Goal: Obtain resource: Obtain resource

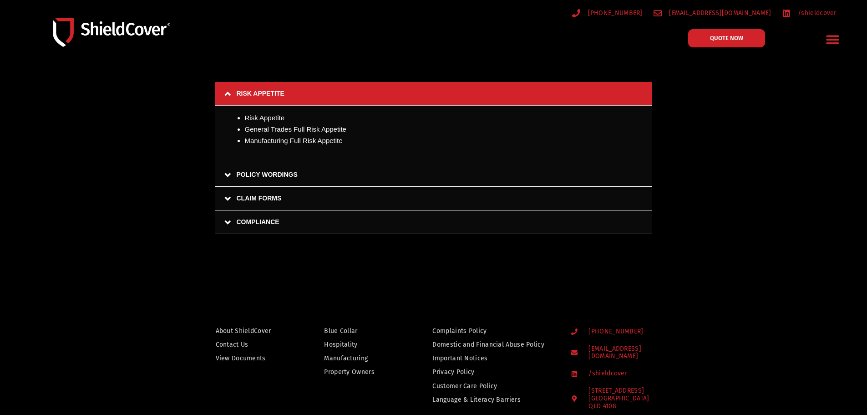
scroll to position [137, 0]
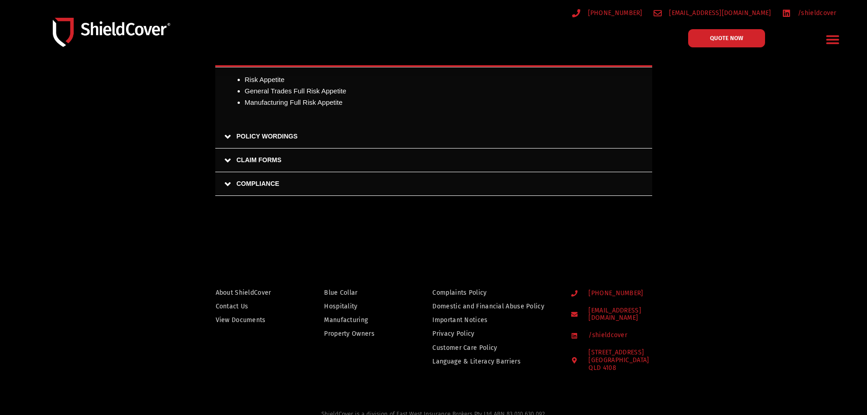
click at [226, 134] on link "POLICY WORDINGS" at bounding box center [433, 137] width 437 height 24
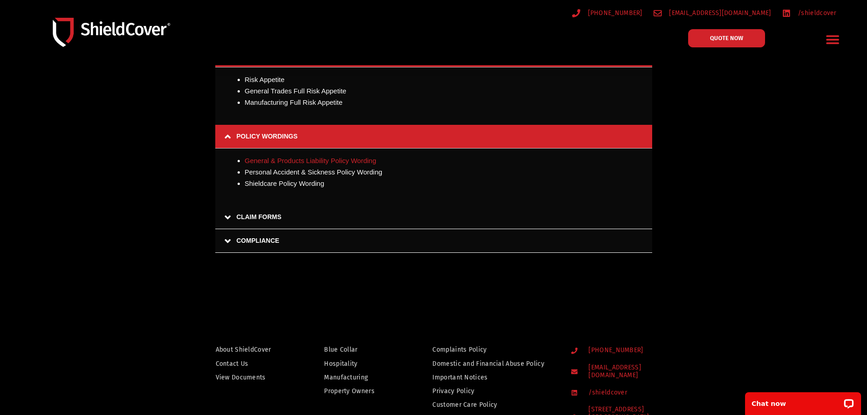
scroll to position [0, 0]
click at [329, 157] on link "General & Products Liability Policy Wording" at bounding box center [310, 161] width 131 height 8
